Goal: Information Seeking & Learning: Check status

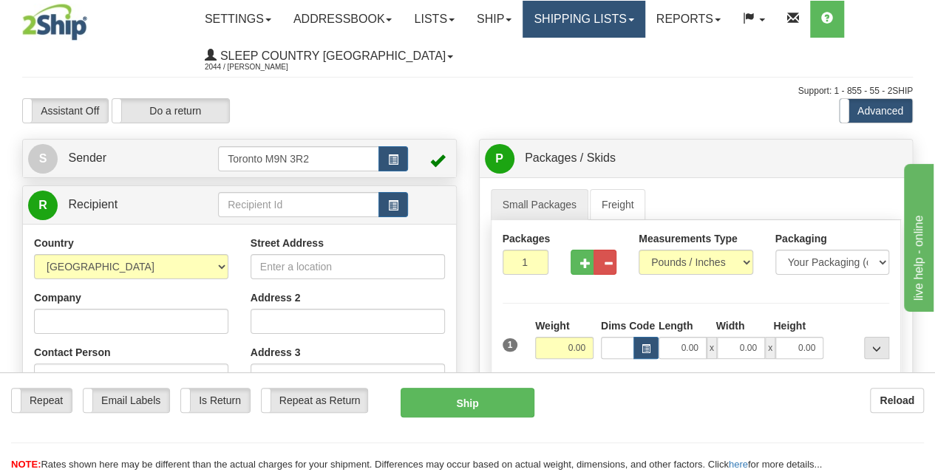
click at [588, 33] on link "Shipping lists" at bounding box center [584, 19] width 122 height 37
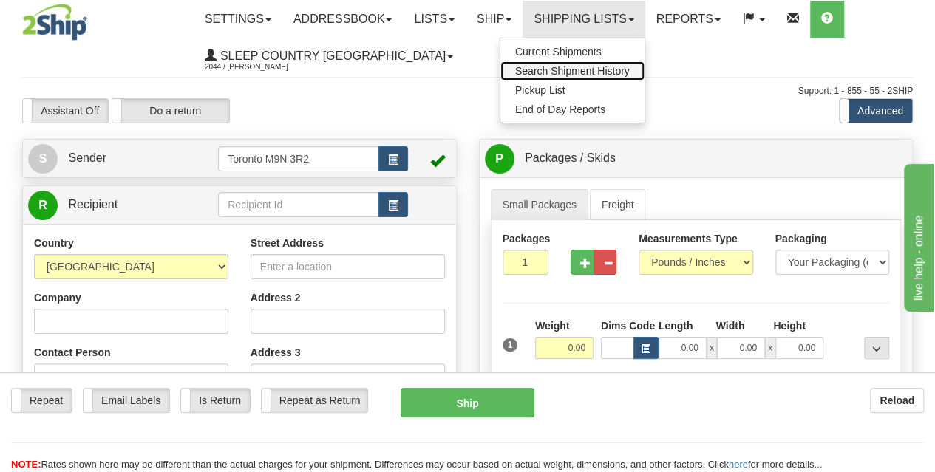
click at [594, 75] on span "Search Shipment History" at bounding box center [572, 71] width 115 height 12
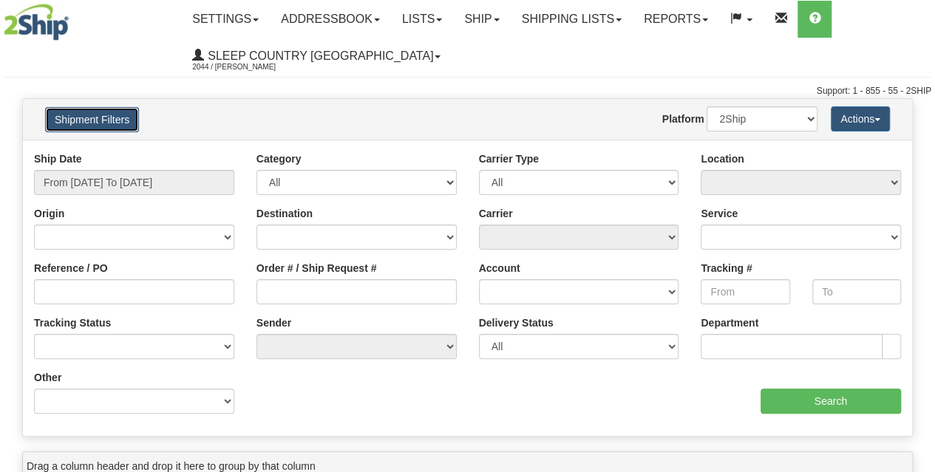
click at [112, 126] on button "Shipment Filters" at bounding box center [92, 119] width 94 height 25
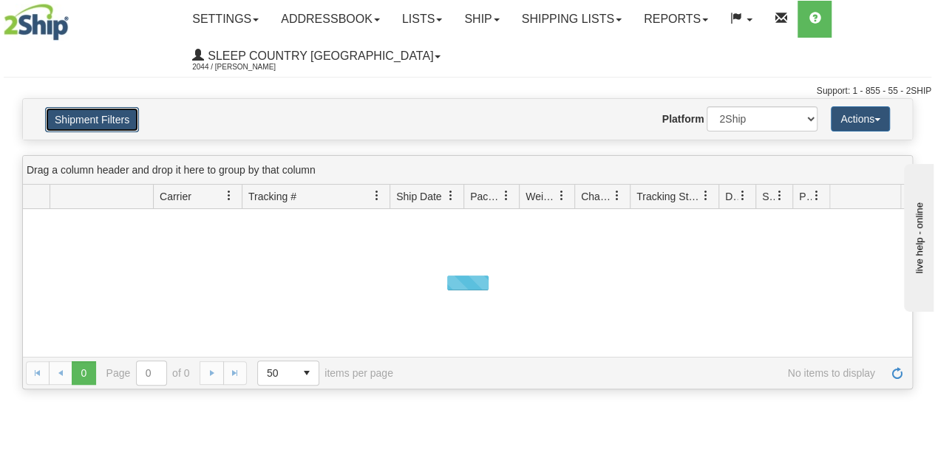
click at [121, 118] on button "Shipment Filters" at bounding box center [92, 119] width 94 height 25
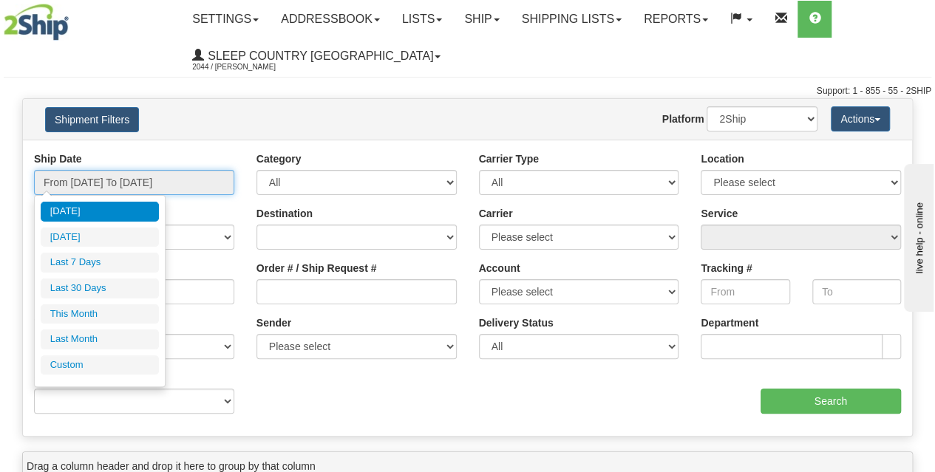
click at [120, 177] on input "From 09/17/2025 To 09/18/2025" at bounding box center [134, 182] width 200 height 25
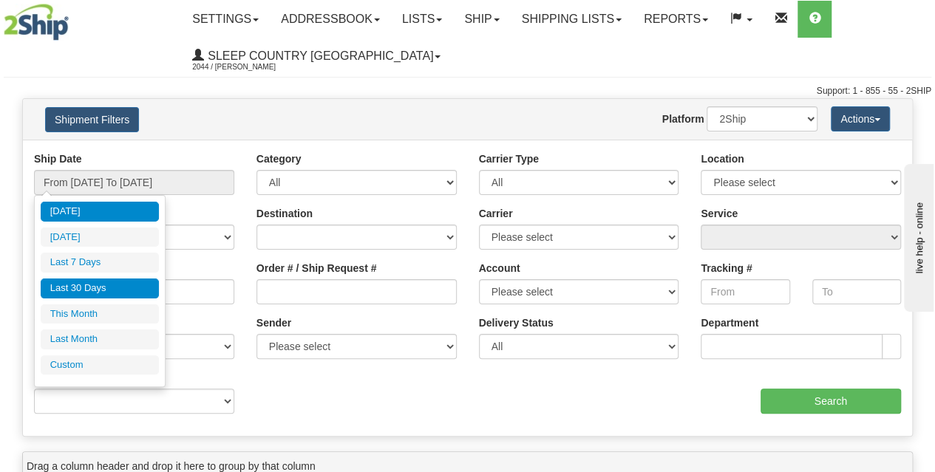
click at [106, 290] on li "Last 30 Days" at bounding box center [100, 289] width 118 height 20
type input "From 08/20/2025 To 09/18/2025"
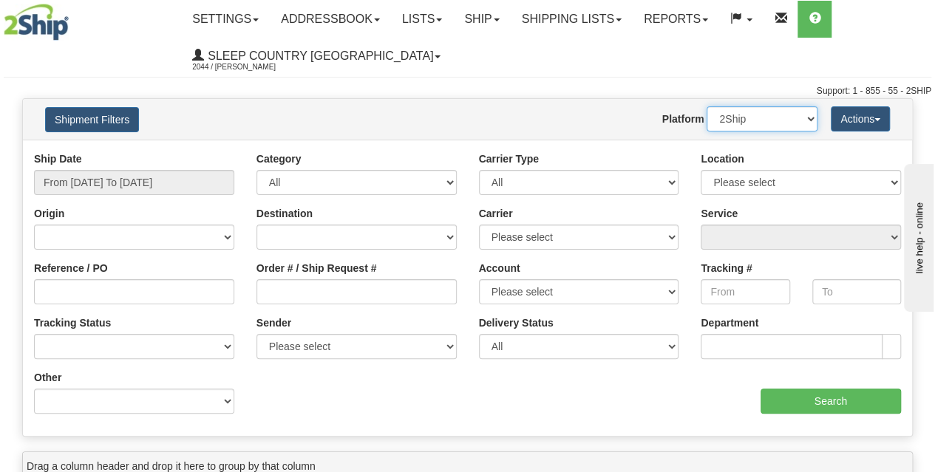
click at [753, 120] on select "2Ship Imported" at bounding box center [762, 118] width 111 height 25
click at [707, 106] on select "2Ship Imported" at bounding box center [762, 118] width 111 height 25
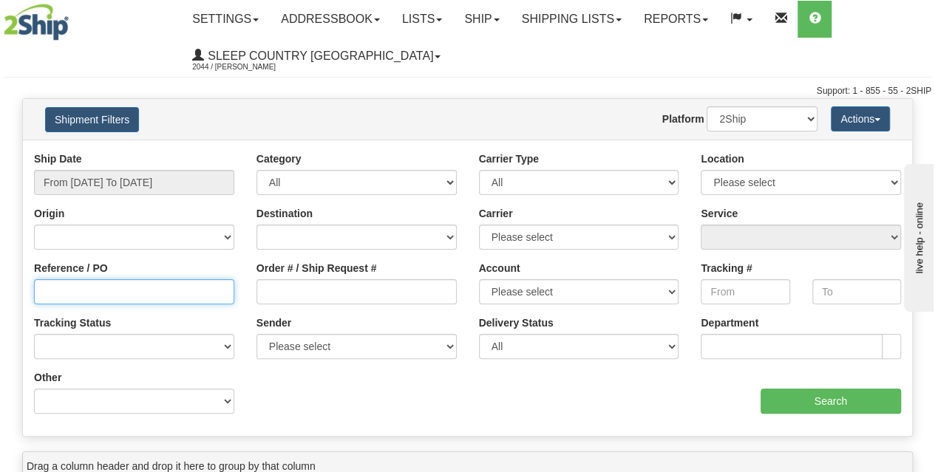
click at [186, 284] on input "Reference / PO" at bounding box center [134, 291] width 200 height 25
paste input "9000I067555"
type input "9000I067555"
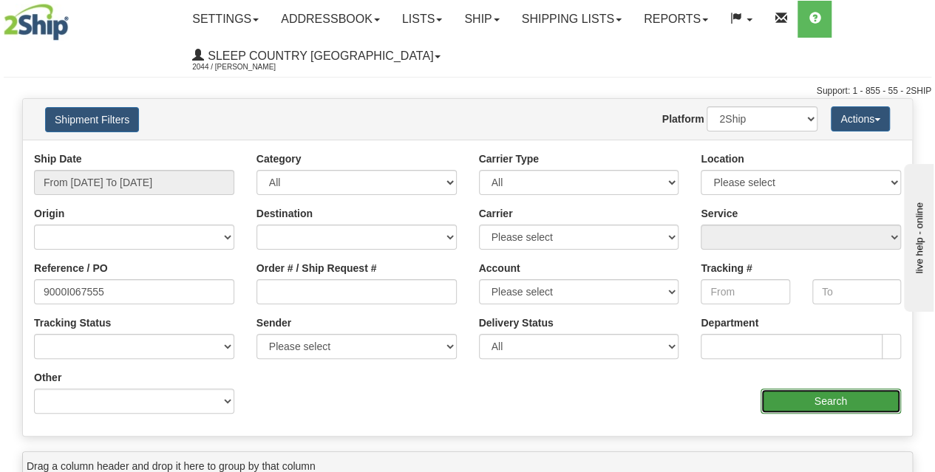
click at [826, 389] on input "Search" at bounding box center [831, 401] width 141 height 25
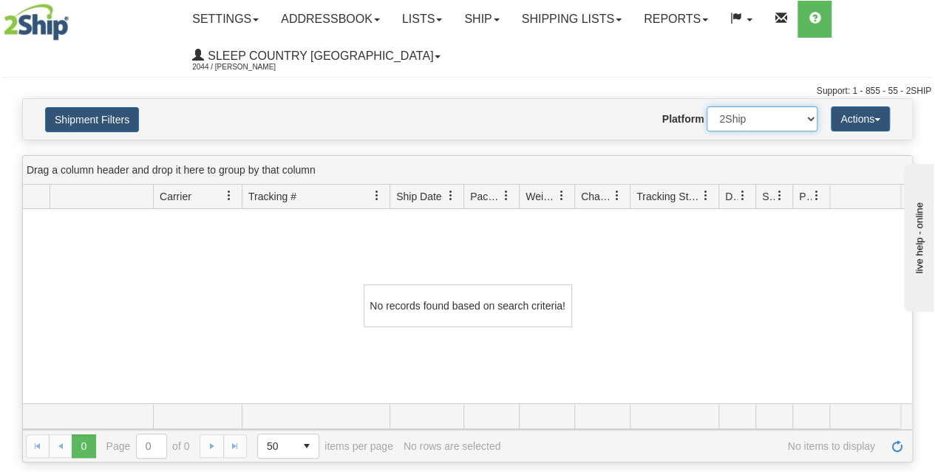
click at [788, 119] on select "2Ship Imported" at bounding box center [762, 118] width 111 height 25
click at [707, 106] on select "2Ship Imported" at bounding box center [762, 118] width 111 height 25
click at [732, 118] on select "2Ship Imported" at bounding box center [762, 118] width 111 height 25
select select "0"
click at [707, 106] on select "2Ship Imported" at bounding box center [762, 118] width 111 height 25
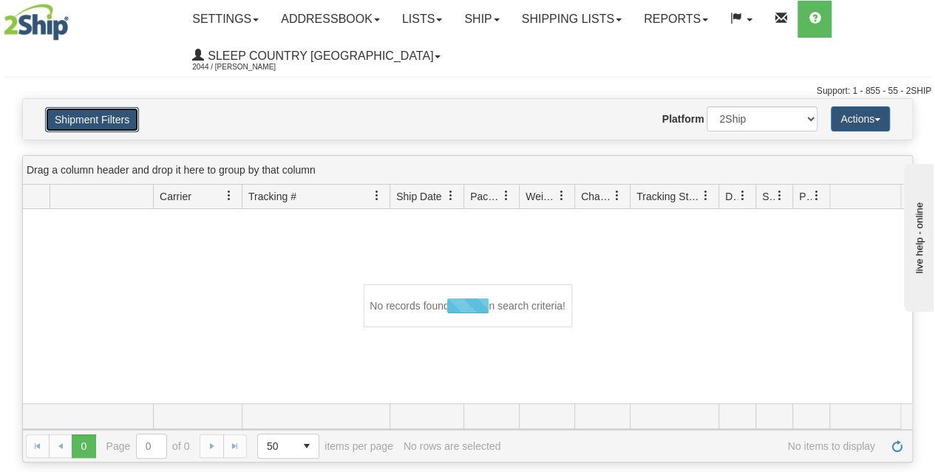
click at [92, 111] on button "Shipment Filters" at bounding box center [92, 119] width 94 height 25
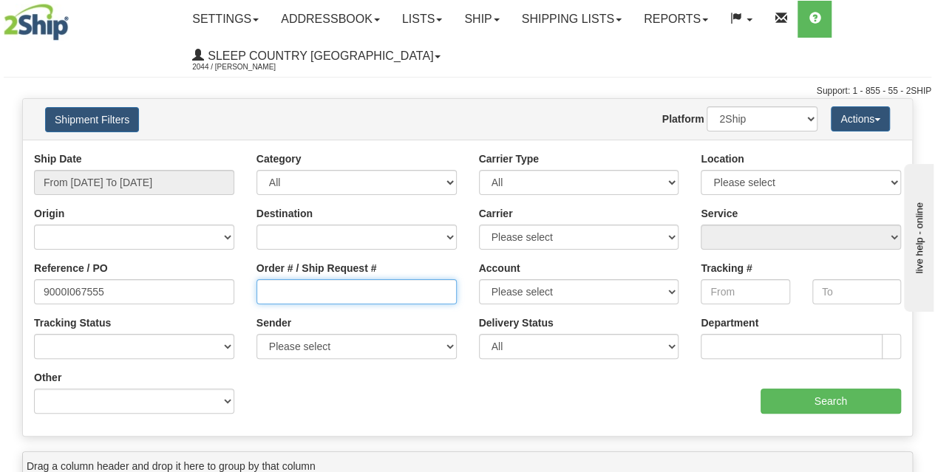
click at [299, 286] on input "Order # / Ship Request #" at bounding box center [357, 291] width 200 height 25
paste input "9000I067555"
type input "9000I067555"
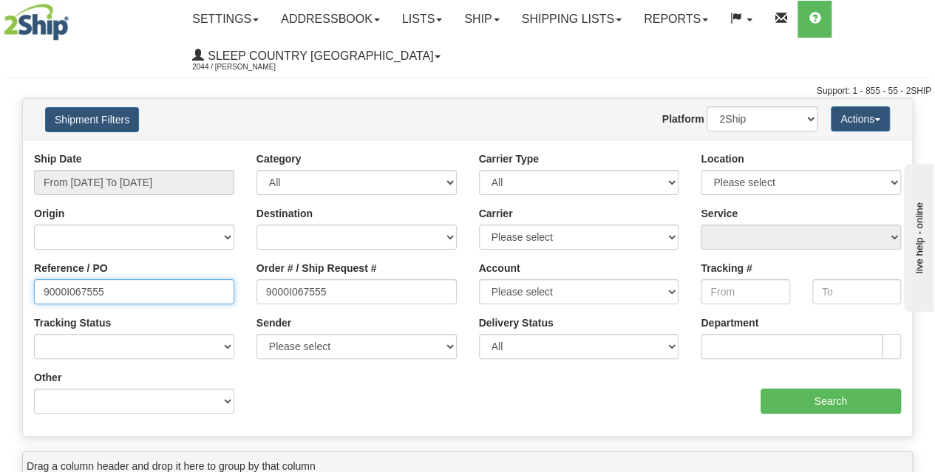
drag, startPoint x: 140, startPoint y: 279, endPoint x: 0, endPoint y: 302, distance: 142.3
click at [0, 302] on div "Please wait... × Confirm Delete Delete Cancel × Confirm Delete Yes No Cancel × …" at bounding box center [467, 428] width 935 height 661
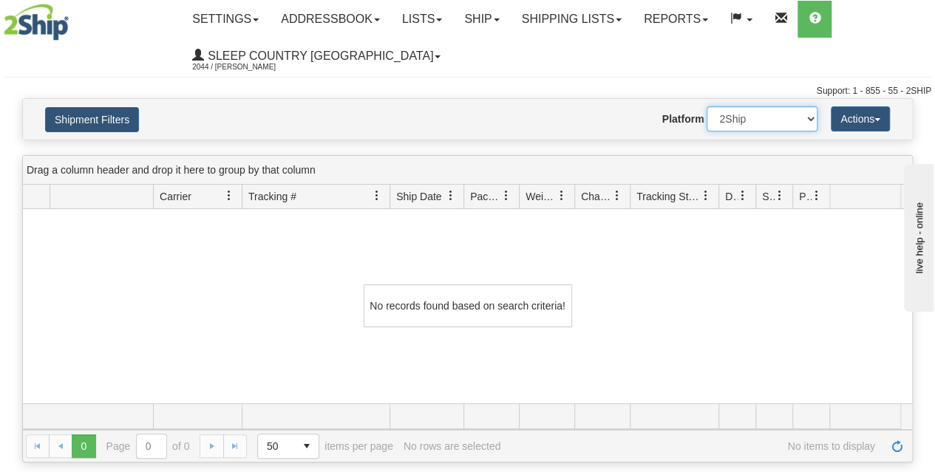
click at [717, 118] on select "2Ship Imported" at bounding box center [762, 118] width 111 height 25
select select "1"
click at [707, 106] on select "2Ship Imported" at bounding box center [762, 118] width 111 height 25
click at [99, 127] on button "Shipment Filters" at bounding box center [92, 119] width 94 height 25
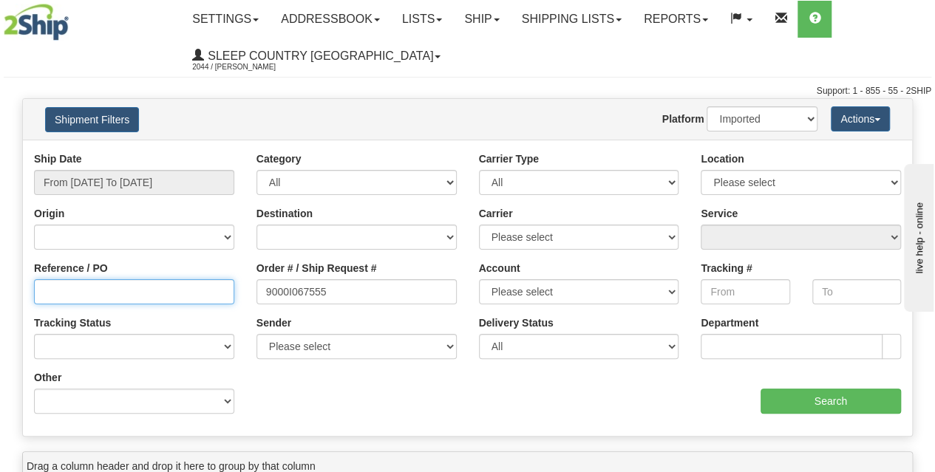
click at [123, 302] on input "Reference / PO" at bounding box center [134, 291] width 200 height 25
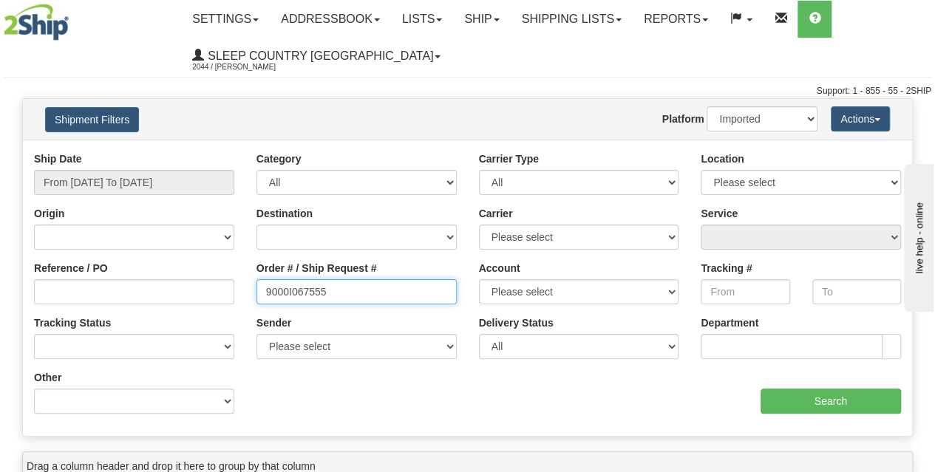
drag, startPoint x: 362, startPoint y: 288, endPoint x: 189, endPoint y: 302, distance: 173.5
click at [189, 152] on div "Reference / PO Order # / Ship Request # 9000I067555 Account Please select Canad…" at bounding box center [467, 152] width 889 height 0
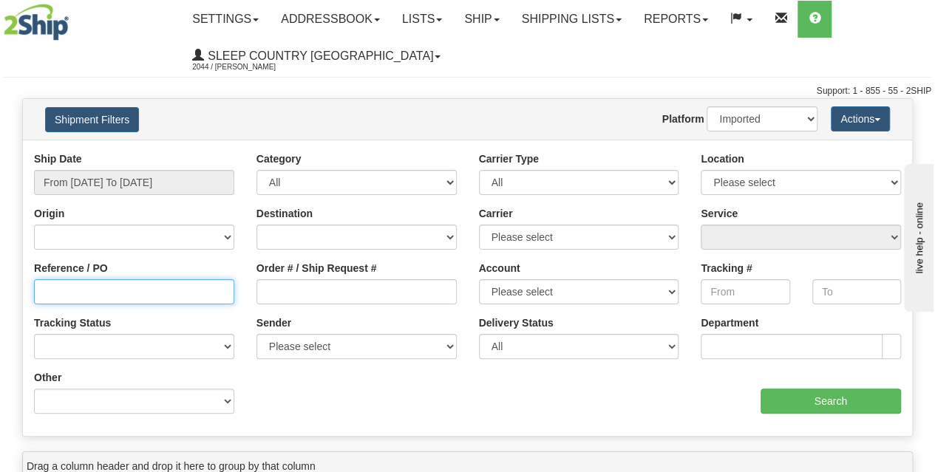
click at [189, 302] on input "Reference / PO" at bounding box center [134, 291] width 200 height 25
paste input "9000I067555"
type input "9000I067555"
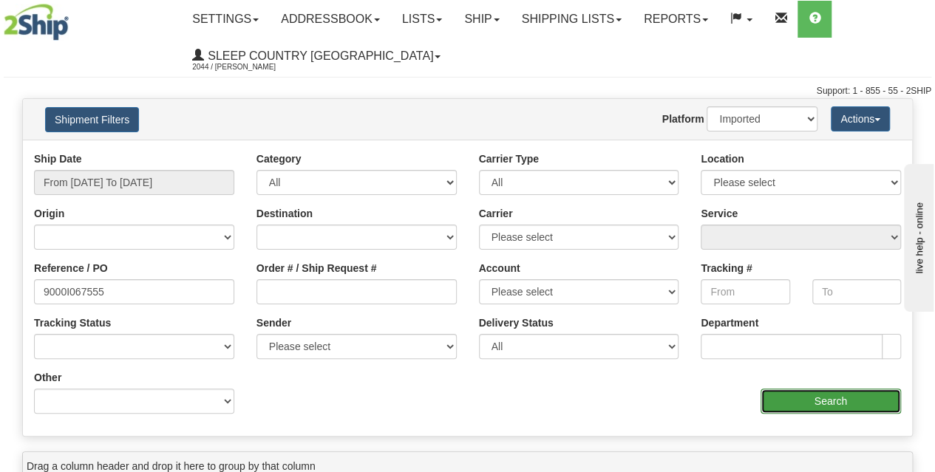
click at [865, 394] on input "Search" at bounding box center [831, 401] width 141 height 25
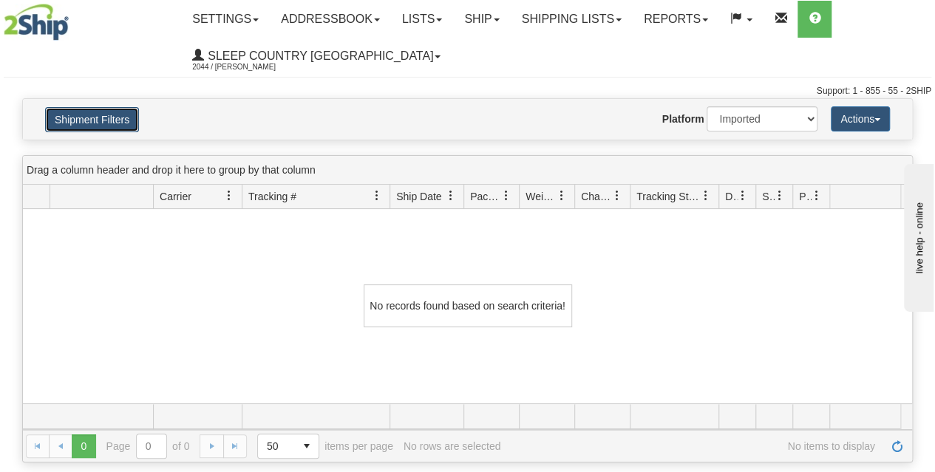
click at [123, 120] on button "Shipment Filters" at bounding box center [92, 119] width 94 height 25
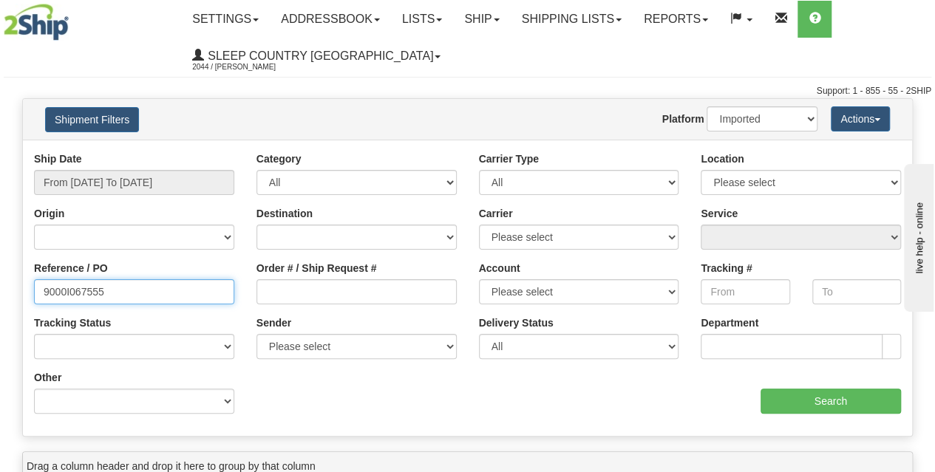
drag, startPoint x: 84, startPoint y: 285, endPoint x: 0, endPoint y: 274, distance: 85.0
click at [0, 279] on div "Please wait... × Confirm Delete Delete Cancel × Confirm Delete Yes No Cancel × …" at bounding box center [467, 428] width 935 height 661
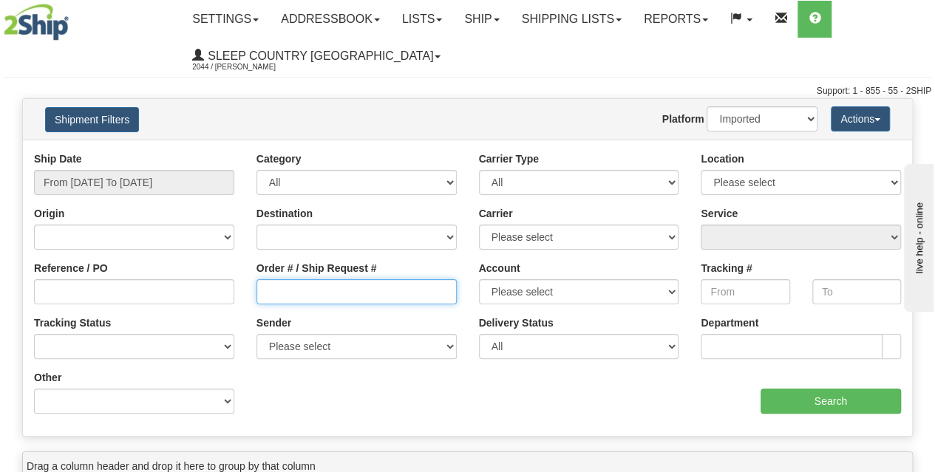
click at [387, 293] on input "Order # / Ship Request #" at bounding box center [357, 291] width 200 height 25
paste input "9000I067555"
type input "9000I067555"
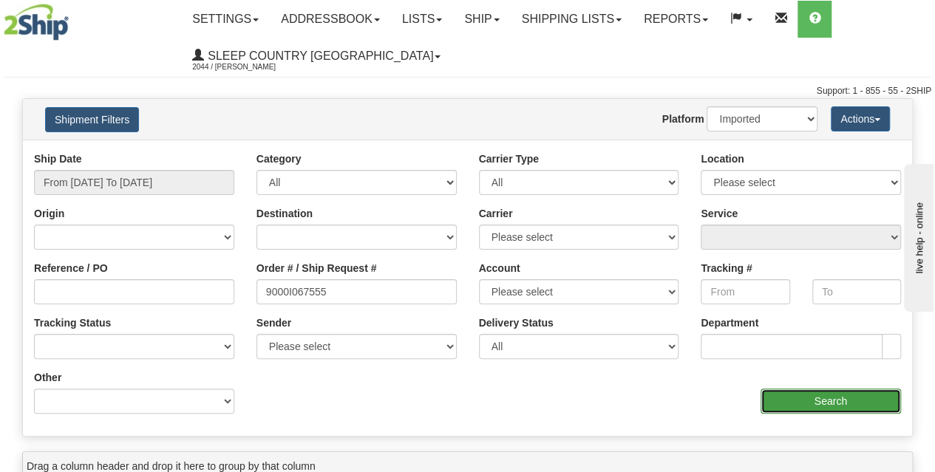
click at [849, 410] on input "Search" at bounding box center [831, 401] width 141 height 25
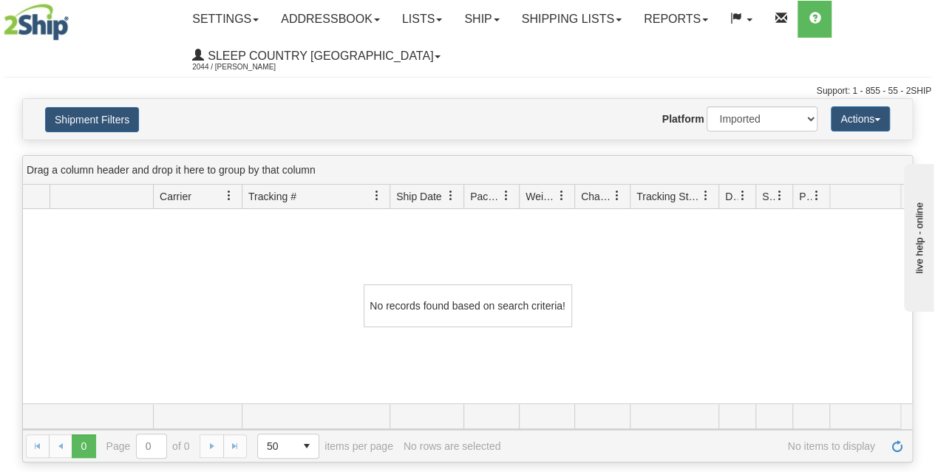
click at [114, 101] on div "Shipment Filters Website Agent Nothing selected Client User Platform 2Ship Impo…" at bounding box center [467, 119] width 889 height 41
click at [115, 122] on button "Shipment Filters" at bounding box center [92, 119] width 94 height 25
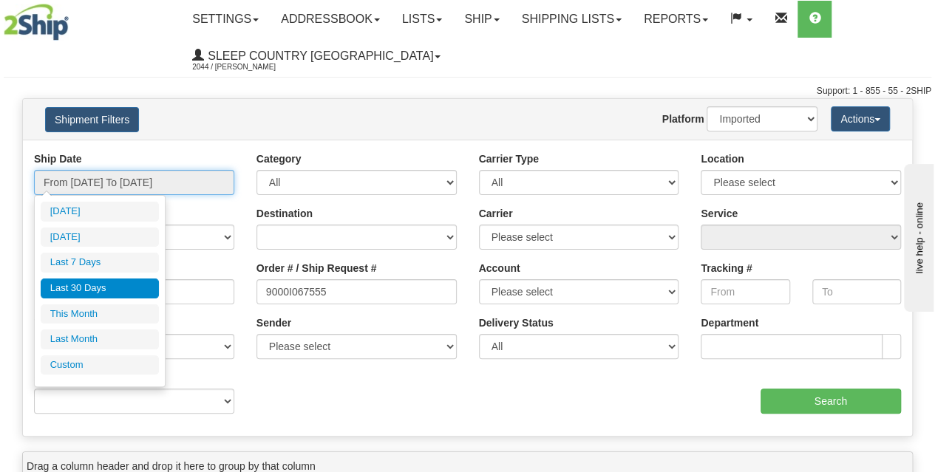
click at [121, 180] on input "From 08/20/2025 To 09/18/2025" at bounding box center [134, 182] width 200 height 25
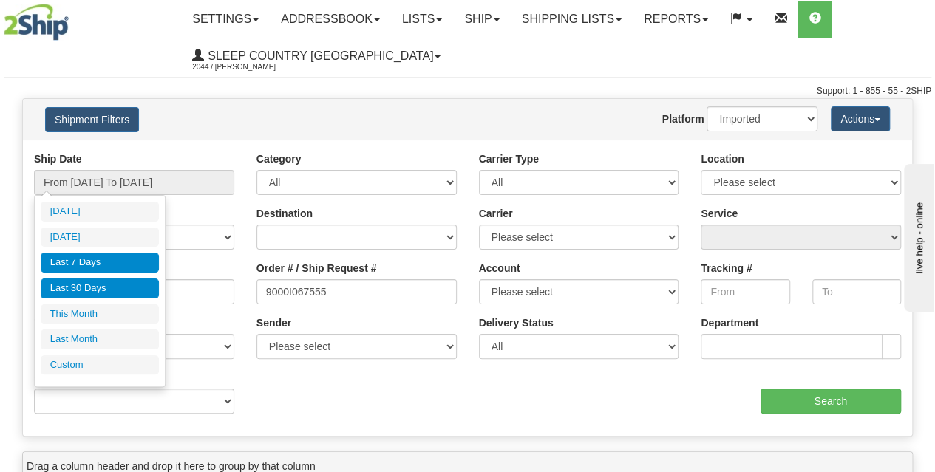
click at [99, 264] on li "Last 7 Days" at bounding box center [100, 263] width 118 height 20
type input "From 09/12/2025 To 09/18/2025"
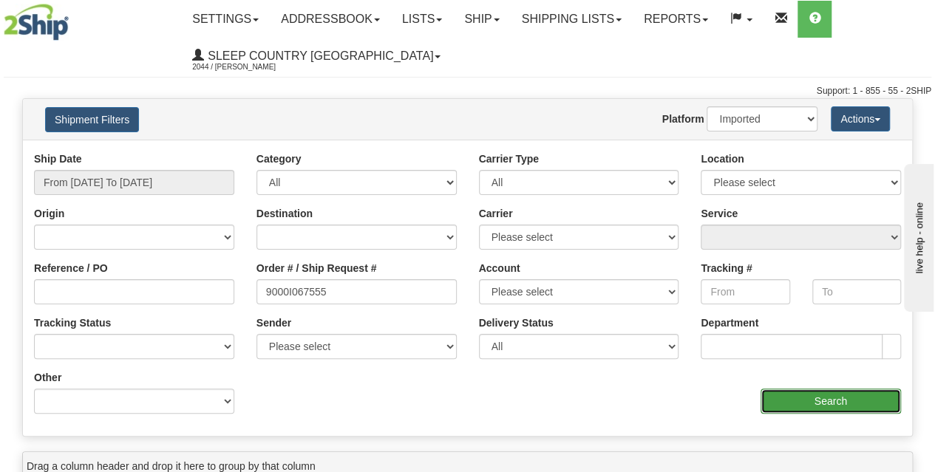
click at [873, 400] on input "Search" at bounding box center [831, 401] width 141 height 25
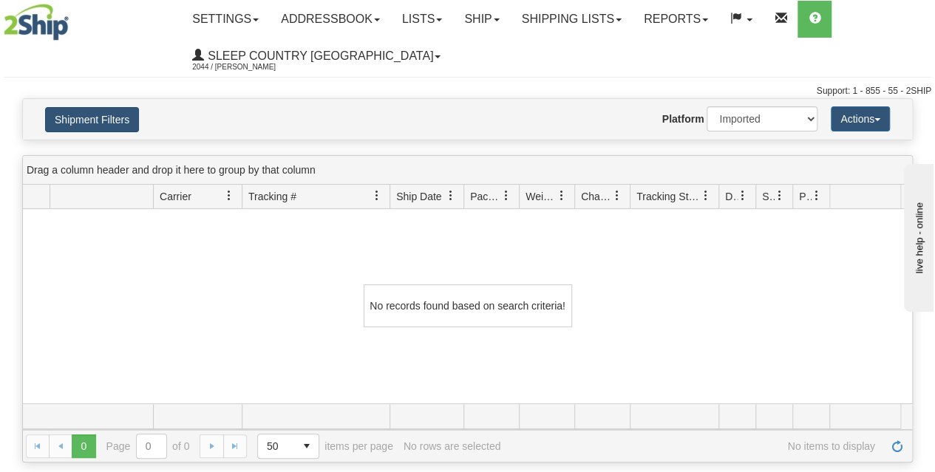
drag, startPoint x: 143, startPoint y: 116, endPoint x: 115, endPoint y: 128, distance: 29.8
click at [137, 118] on h4 "Shipment Filters" at bounding box center [106, 119] width 145 height 26
click at [115, 128] on button "Shipment Filters" at bounding box center [92, 119] width 94 height 25
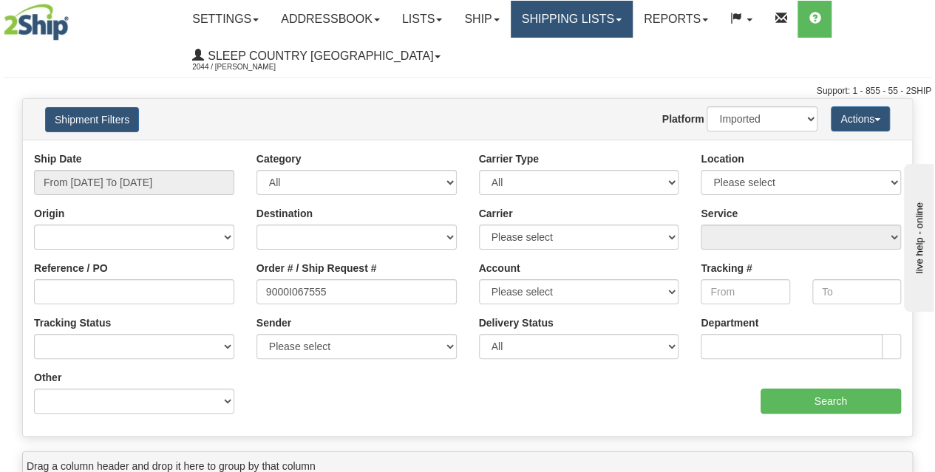
click at [540, 33] on link "Shipping lists" at bounding box center [572, 19] width 122 height 37
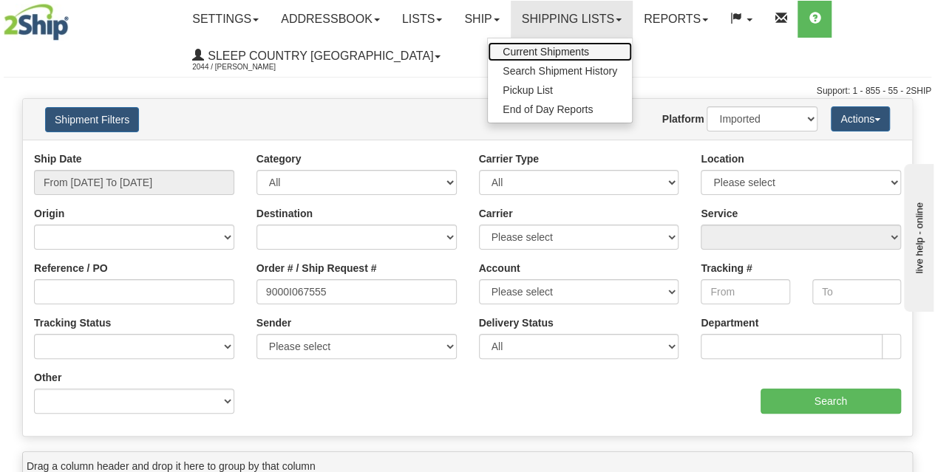
click at [543, 47] on span "Current Shipments" at bounding box center [546, 52] width 86 height 12
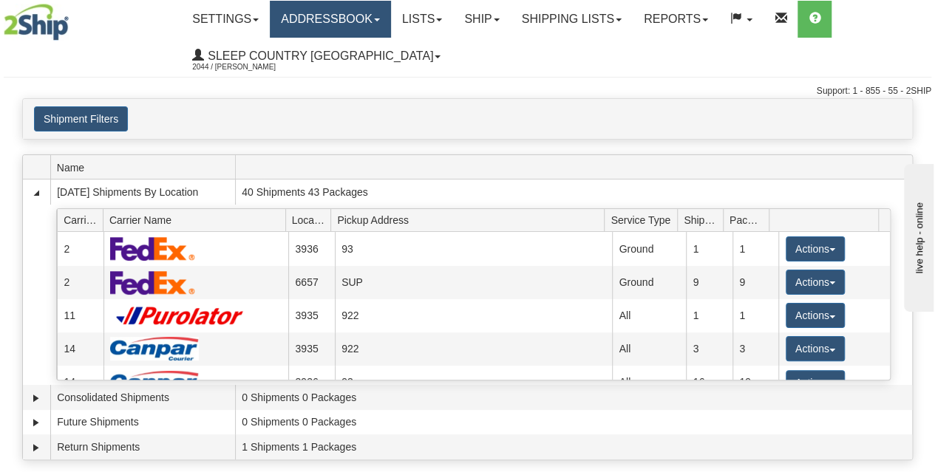
click at [325, 26] on link "Addressbook" at bounding box center [330, 19] width 121 height 37
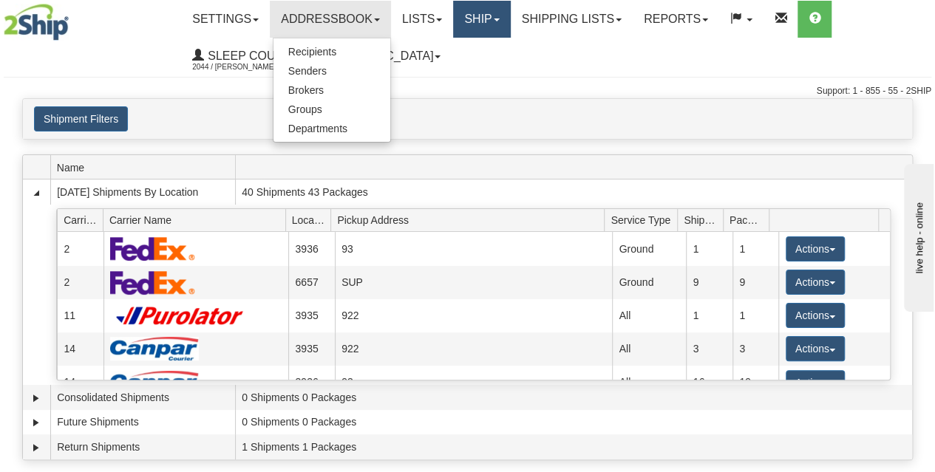
click at [467, 27] on link "Ship" at bounding box center [481, 19] width 57 height 37
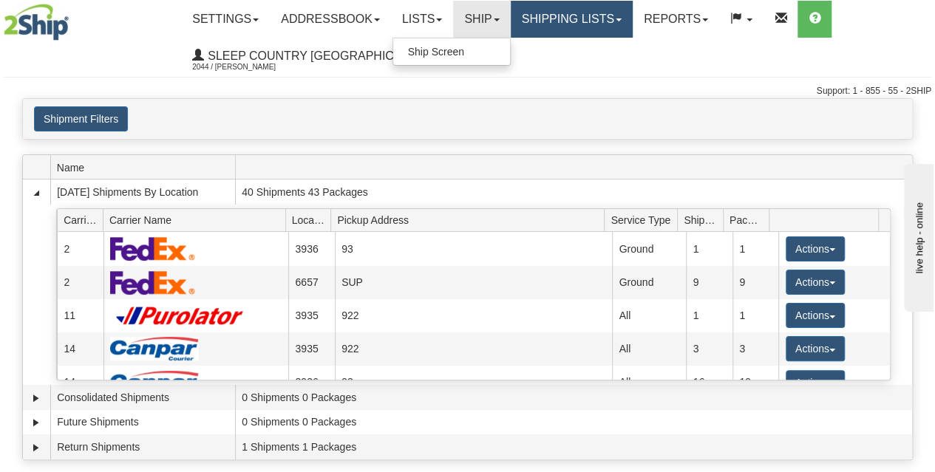
click at [551, 17] on link "Shipping lists" at bounding box center [572, 19] width 122 height 37
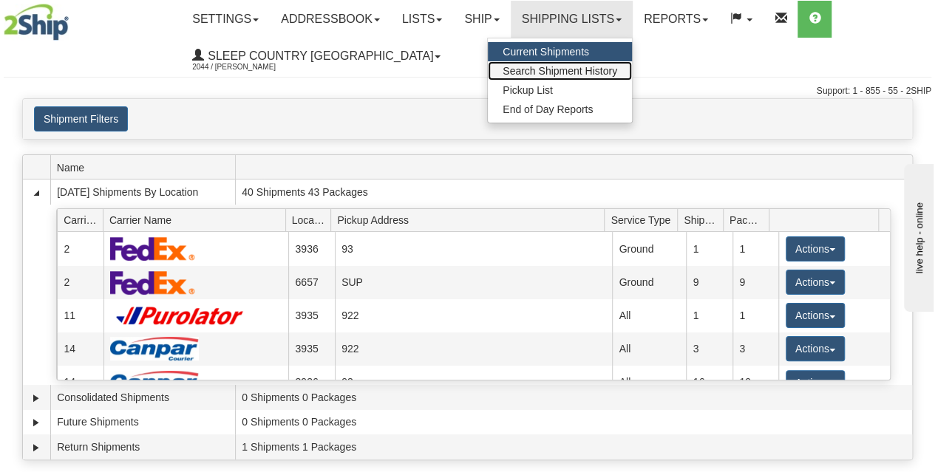
click at [557, 72] on span "Search Shipment History" at bounding box center [560, 71] width 115 height 12
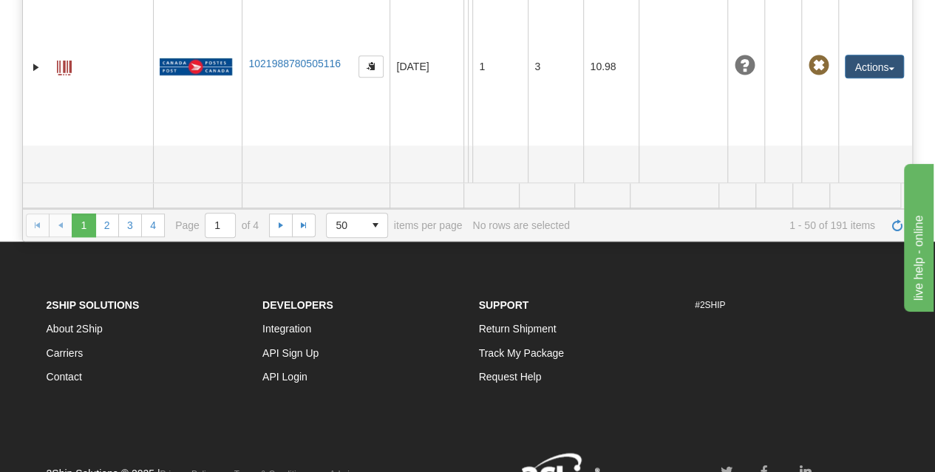
scroll to position [222, 0]
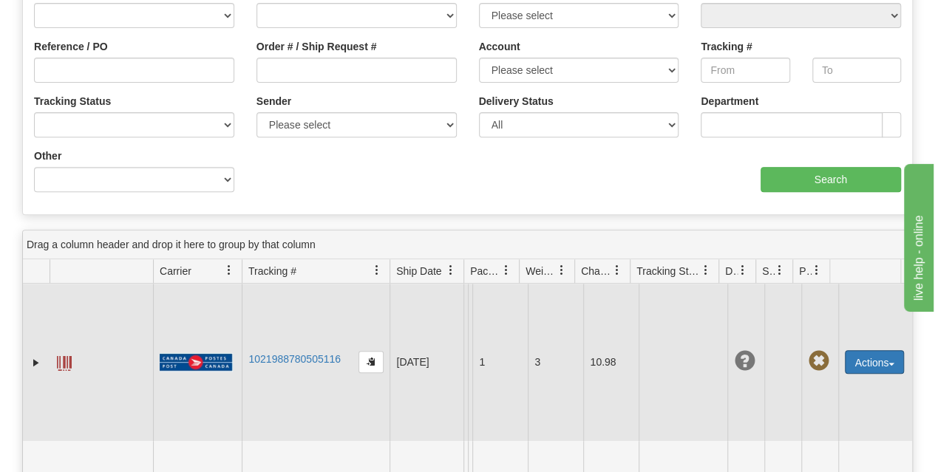
click at [881, 373] on button "Actions" at bounding box center [874, 362] width 59 height 24
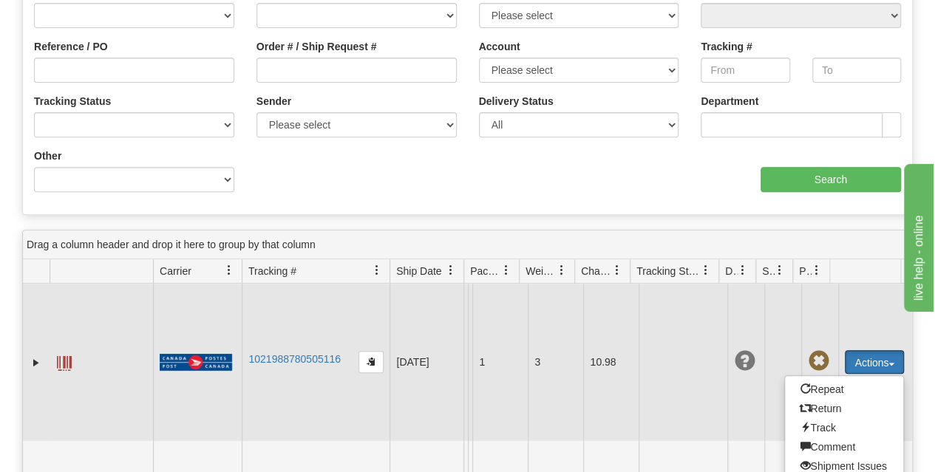
click at [869, 297] on td "Actions Repeat Return Track Comment Shipment Issues Re-Print as ZPL Authorize R…" at bounding box center [875, 362] width 74 height 157
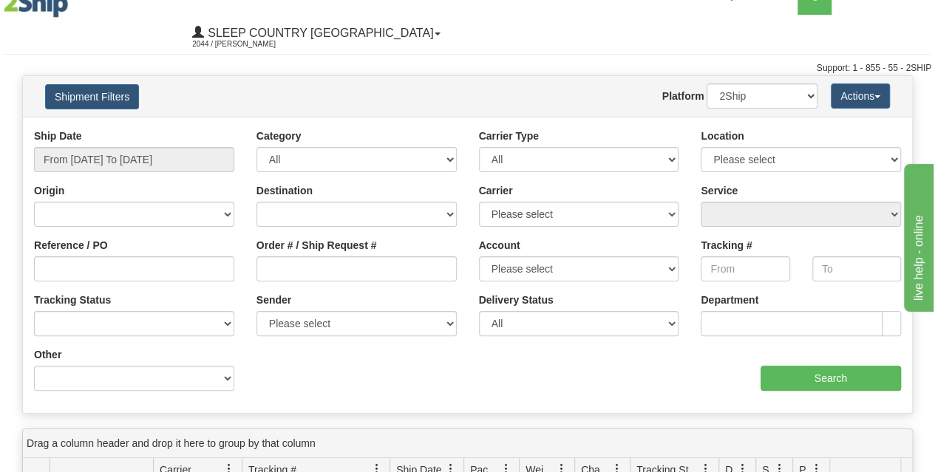
scroll to position [0, 0]
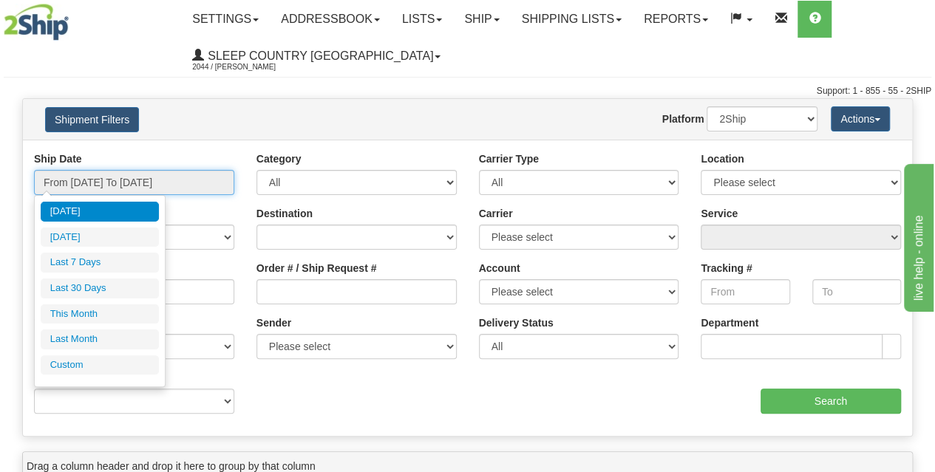
click at [160, 187] on input "From 09/17/2025 To 09/18/2025" at bounding box center [134, 182] width 200 height 25
click at [137, 193] on input "From 09/17/2025 To 09/18/2025" at bounding box center [134, 182] width 200 height 25
click at [185, 175] on input "From 09/17/2025 To 09/18/2025" at bounding box center [134, 182] width 200 height 25
click at [107, 225] on ul "Today Yesterday Last 7 Days Last 30 Days This Month Last Month Custom" at bounding box center [100, 288] width 118 height 173
click at [120, 183] on input "From 09/17/2025 To 09/18/2025" at bounding box center [134, 182] width 200 height 25
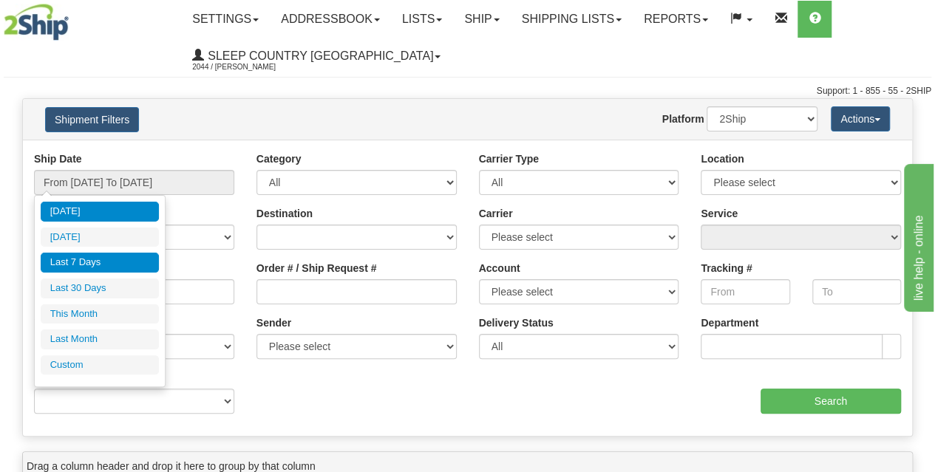
click at [99, 262] on li "Last 7 Days" at bounding box center [100, 263] width 118 height 20
type input "From 09/12/2025 To 09/18/2025"
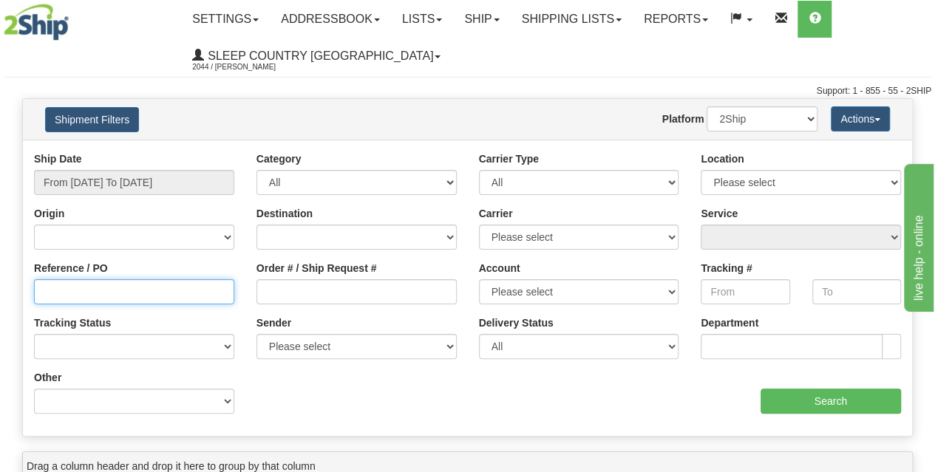
click at [107, 286] on input "Reference / PO" at bounding box center [134, 291] width 200 height 25
paste input "9000I067555"
type input "9000I067555"
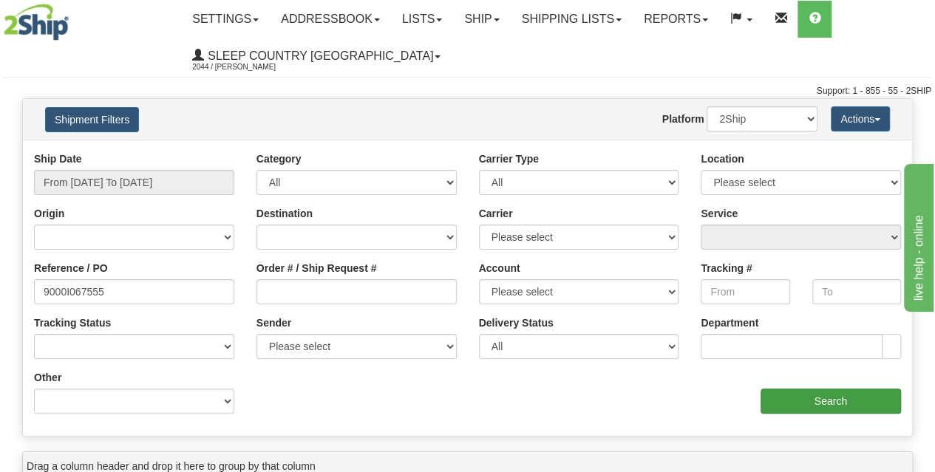
drag, startPoint x: 818, startPoint y: 418, endPoint x: 814, endPoint y: 395, distance: 22.5
click at [818, 413] on div "Ship Date From 09/12/2025 To 09/18/2025 Category All Inbound Outbound Carrier T…" at bounding box center [467, 289] width 889 height 274
click at [814, 395] on input "Search" at bounding box center [831, 401] width 141 height 25
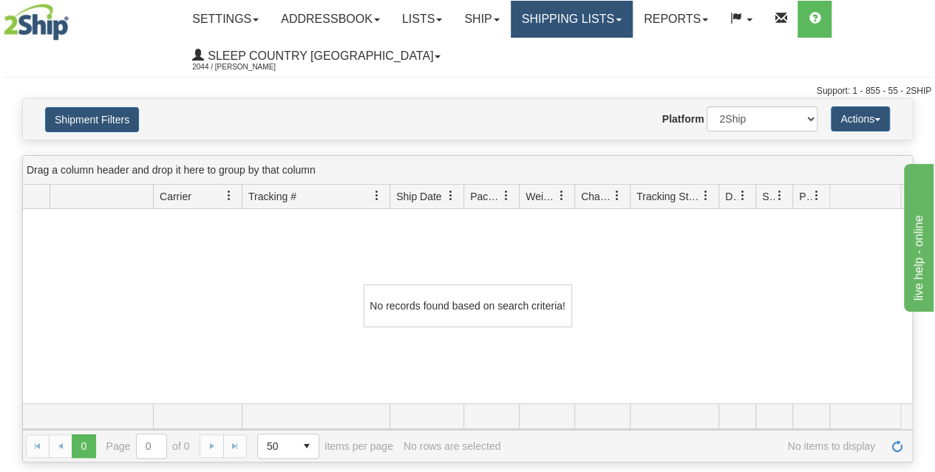
click at [576, 24] on link "Shipping lists" at bounding box center [572, 19] width 122 height 37
